Goal: Transaction & Acquisition: Purchase product/service

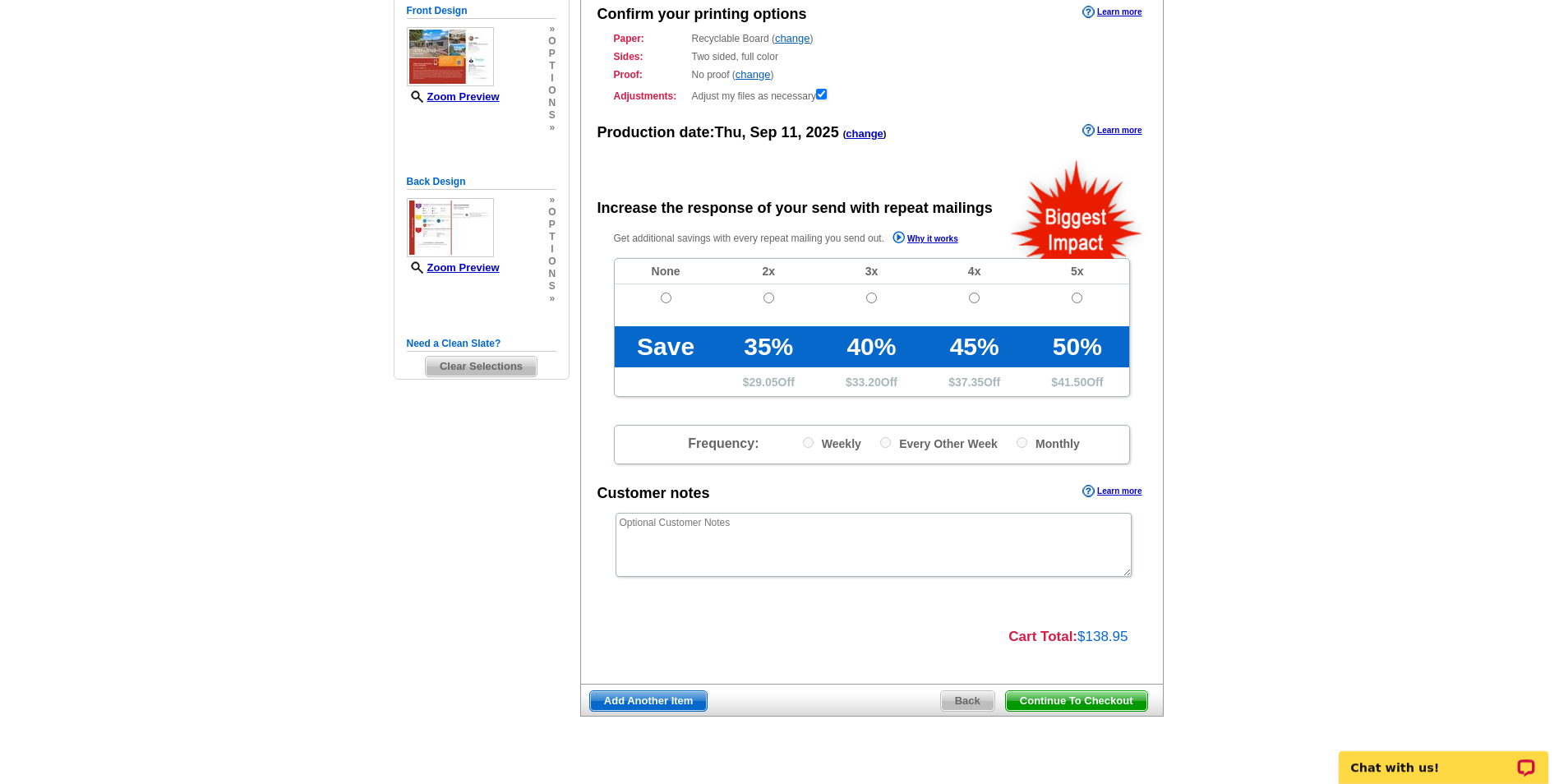
scroll to position [215, 0]
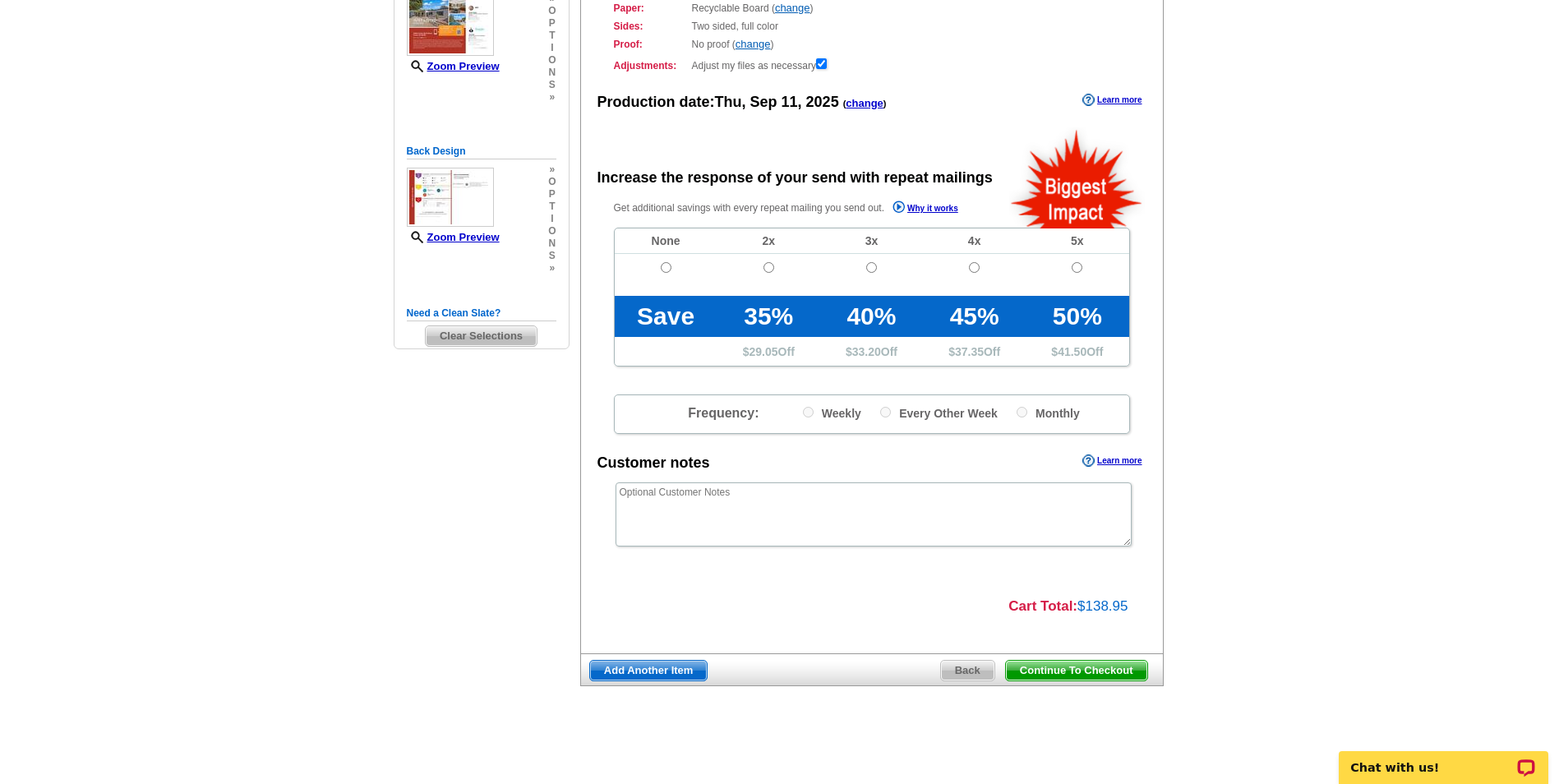
click at [1051, 671] on span "Continue To Checkout" at bounding box center [1076, 670] width 141 height 19
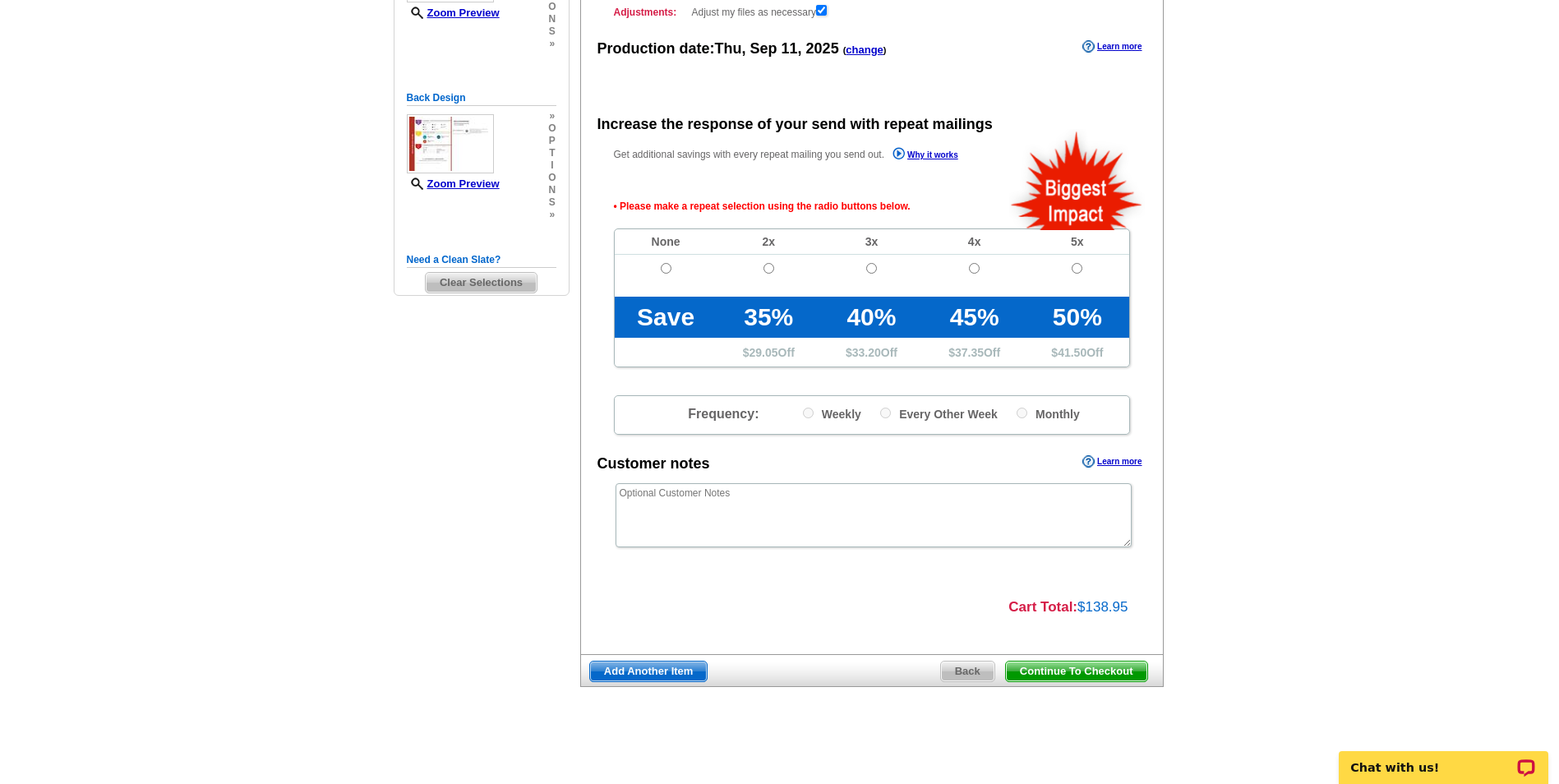
scroll to position [269, 0]
click at [666, 267] on input "radio" at bounding box center [666, 268] width 11 height 11
radio input "true"
click at [1072, 674] on span "Continue To Checkout" at bounding box center [1076, 670] width 141 height 19
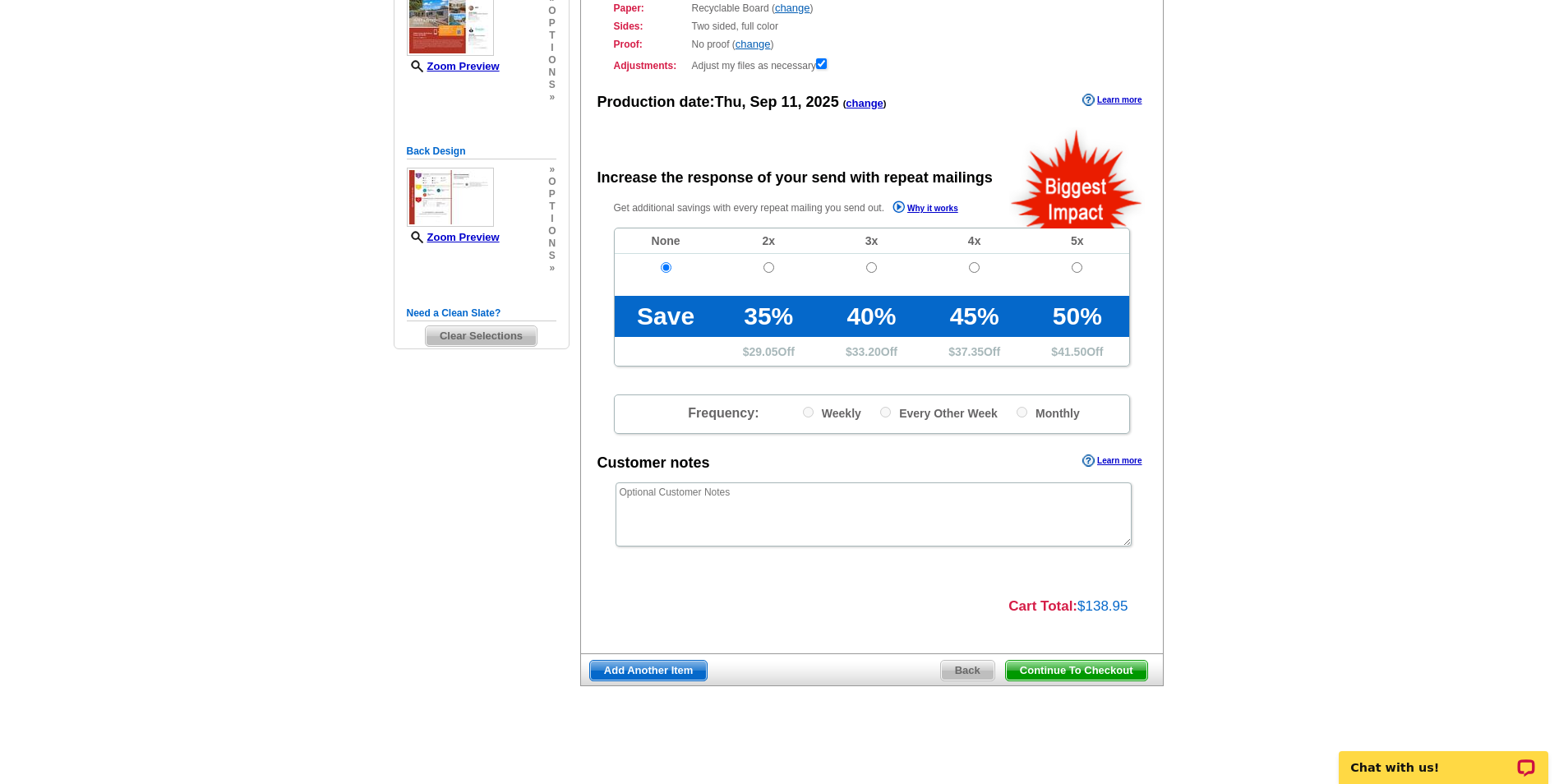
scroll to position [215, 0]
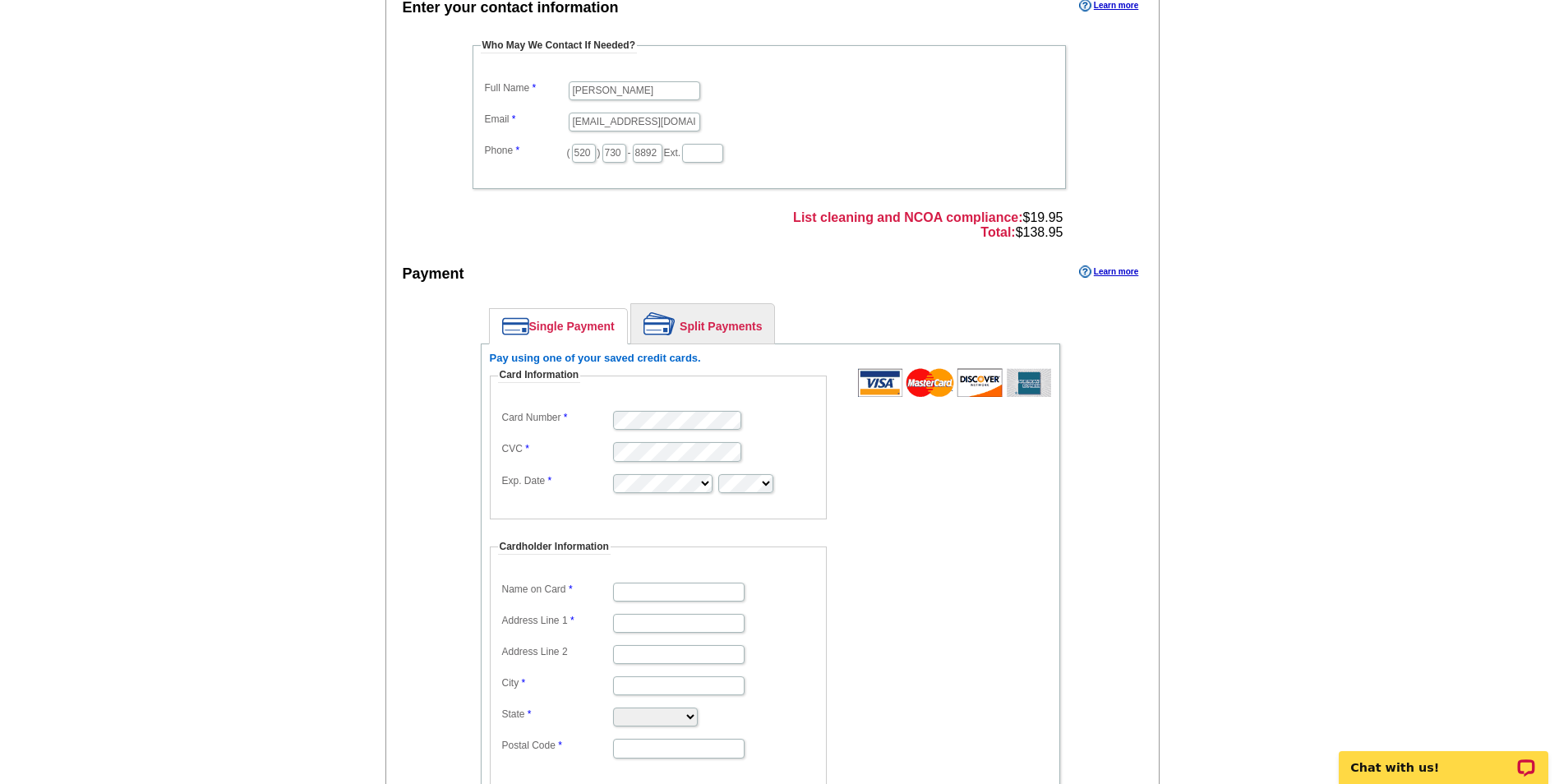
scroll to position [290, 0]
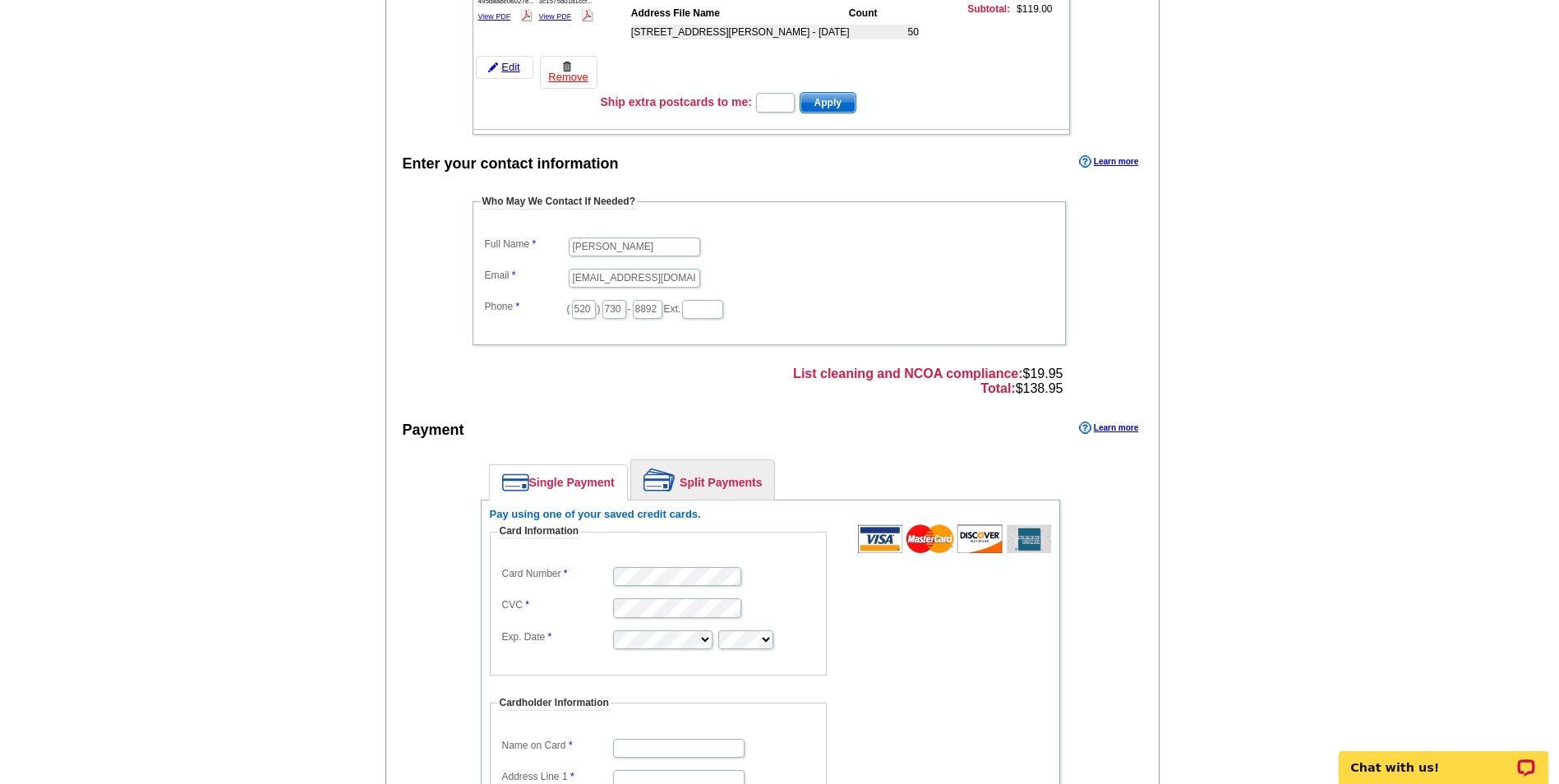
click at [716, 491] on link "Split Payments" at bounding box center [702, 480] width 143 height 40
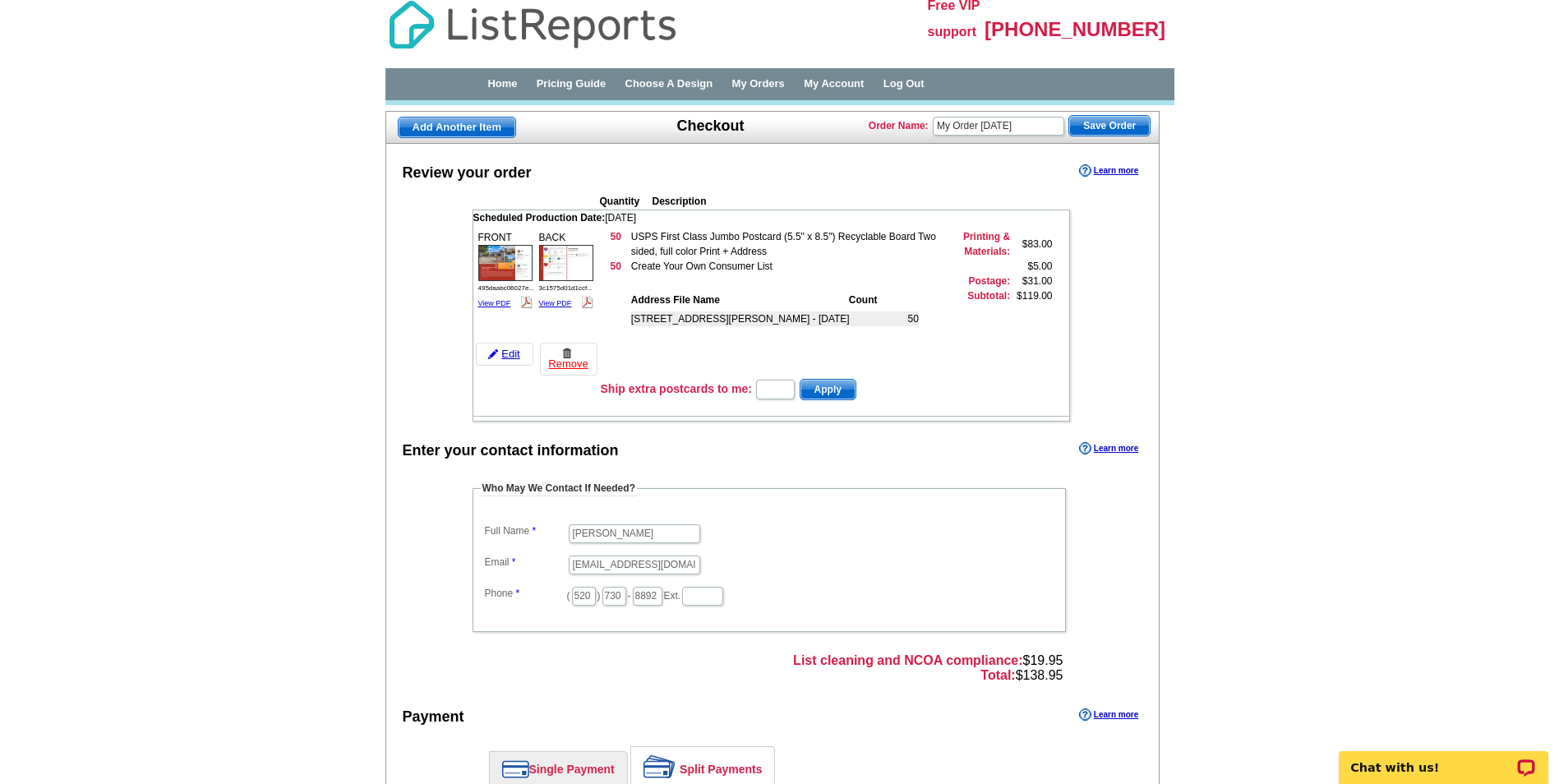
scroll to position [0, 0]
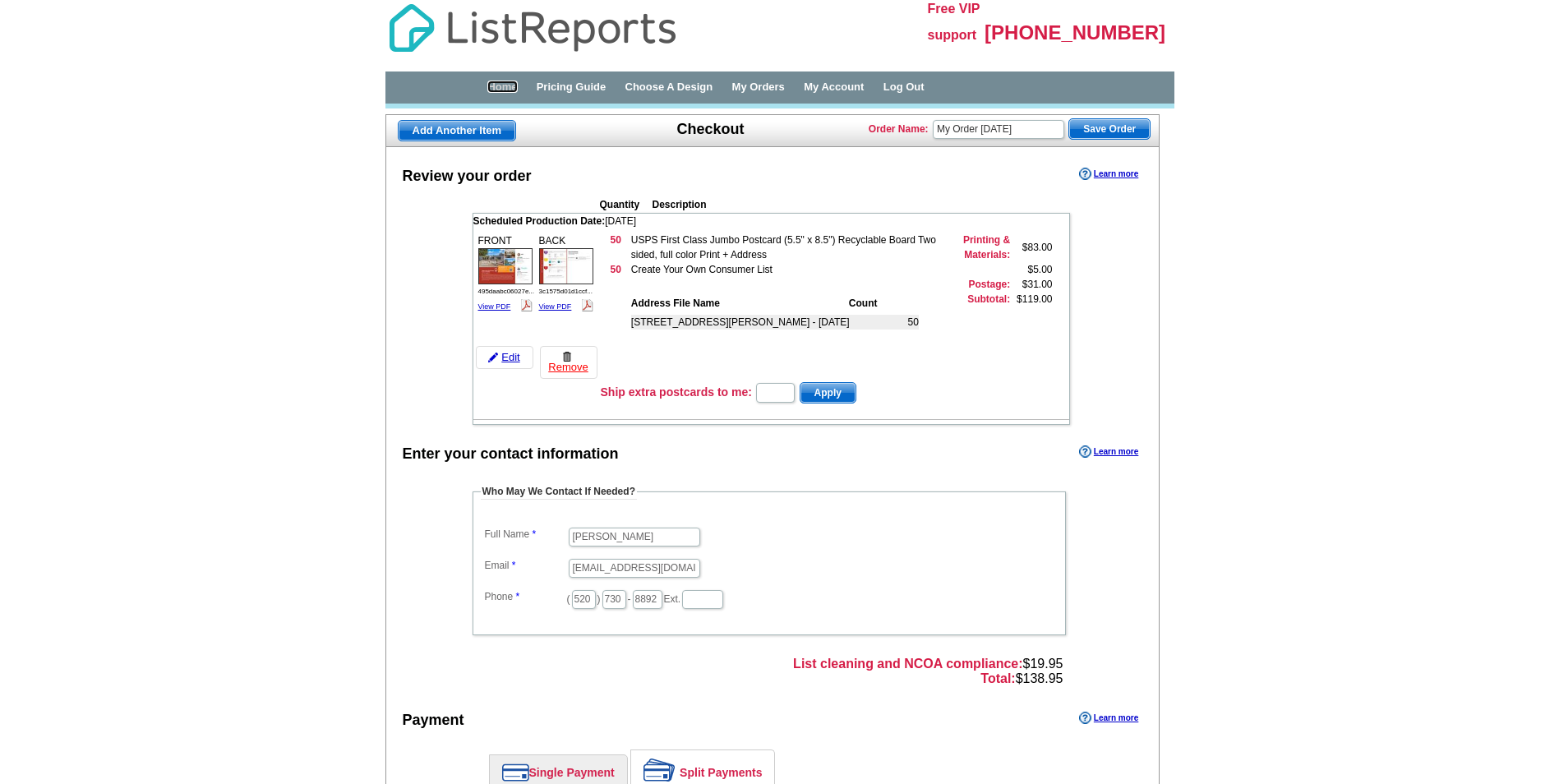
click at [495, 87] on link "Home" at bounding box center [502, 86] width 30 height 13
